Goal: Transaction & Acquisition: Obtain resource

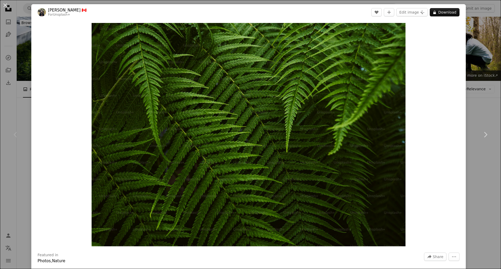
scroll to position [78, 0]
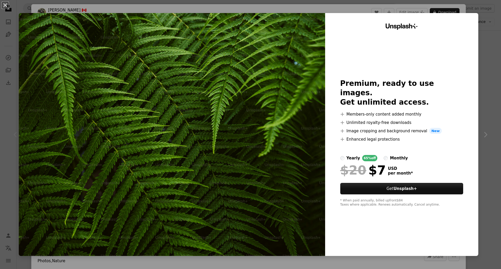
click at [485, 190] on div "An X shape Unsplash+ Premium, ready to use images. Get unlimited access. A plus…" at bounding box center [250, 134] width 501 height 269
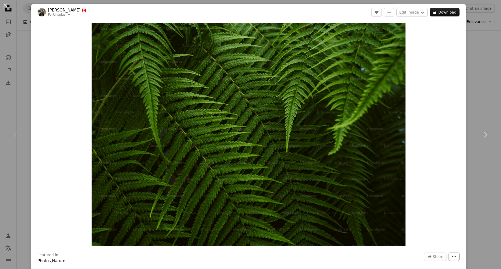
click at [454, 260] on button "More Actions" at bounding box center [454, 257] width 11 height 8
click at [482, 170] on dialog "An X shape Chevron left Chevron right [PERSON_NAME] 🇨🇦 For Unsplash+ A heart A …" at bounding box center [250, 134] width 501 height 269
click at [389, 13] on icon "A plus sign" at bounding box center [389, 12] width 4 height 4
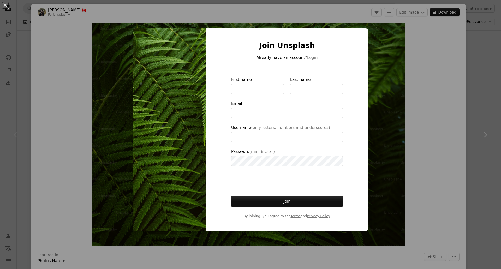
click at [421, 117] on div "An X shape Join Unsplash Already have an account? Login First name Last name Em…" at bounding box center [250, 134] width 501 height 269
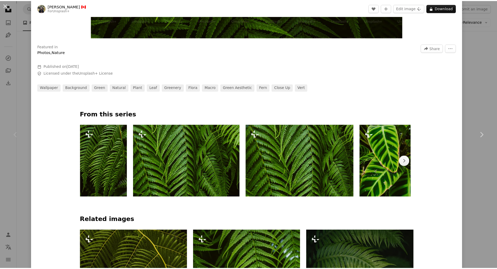
scroll to position [26, 0]
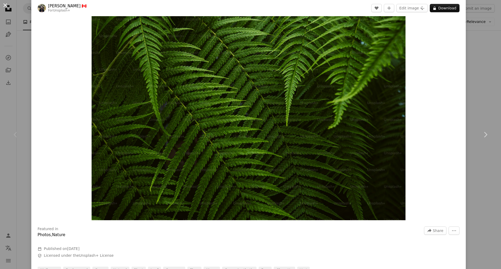
click at [4, 6] on button "An X shape" at bounding box center [5, 5] width 6 height 6
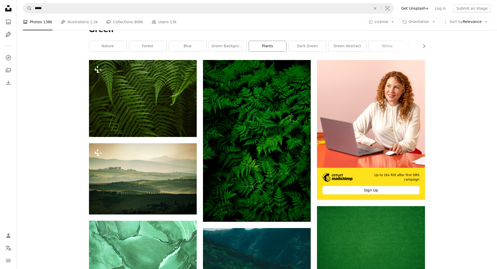
click at [258, 47] on link "plants" at bounding box center [267, 46] width 37 height 10
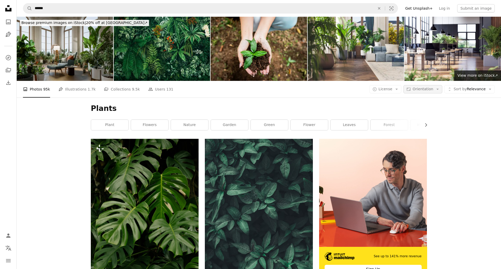
click at [430, 87] on span "Orientation" at bounding box center [423, 89] width 21 height 4
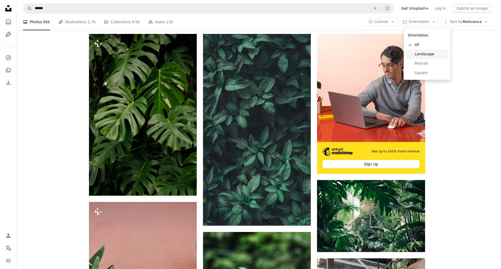
click at [426, 53] on span "Landscape" at bounding box center [431, 54] width 32 height 5
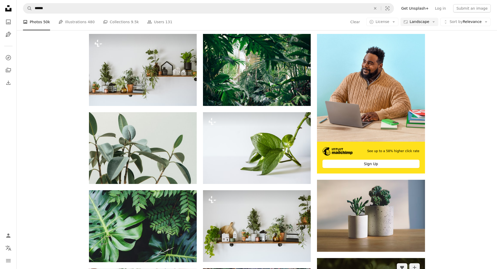
scroll to position [365, 0]
